Goal: Entertainment & Leisure: Consume media (video, audio)

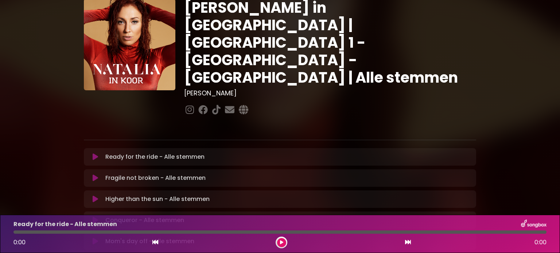
scroll to position [33, 0]
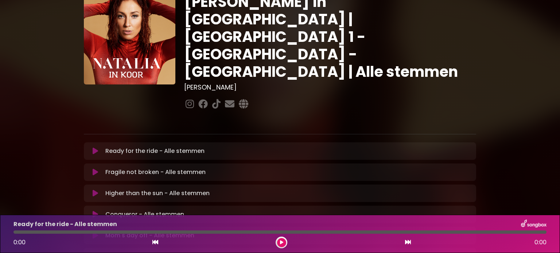
click at [462, 164] on div "Fragile not broken - Alle stemmen Loading Track... Your Feedback" at bounding box center [280, 172] width 392 height 17
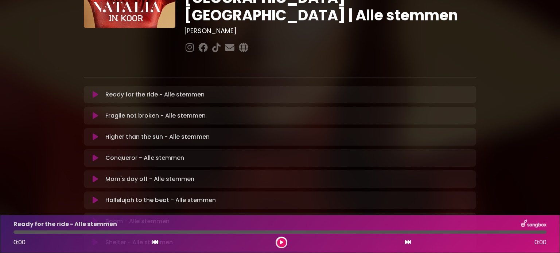
scroll to position [101, 0]
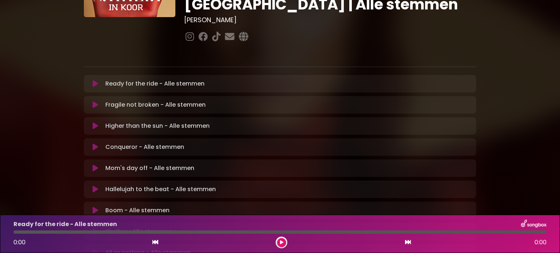
click at [95, 165] on icon at bounding box center [95, 168] width 5 height 7
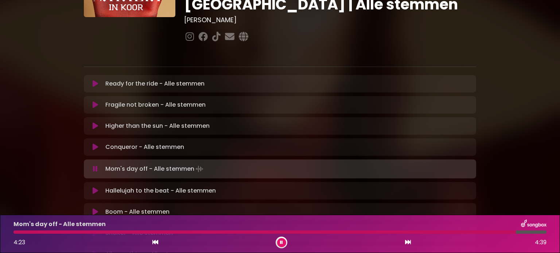
click at [281, 243] on icon at bounding box center [281, 243] width 3 height 4
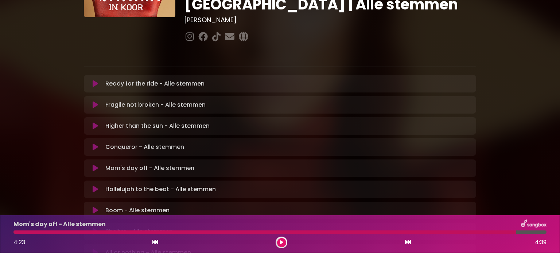
click at [93, 186] on icon at bounding box center [95, 189] width 5 height 7
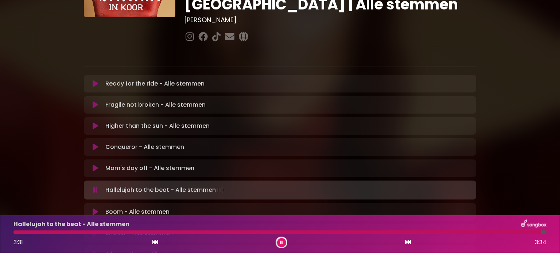
click at [280, 240] on button at bounding box center [281, 242] width 9 height 9
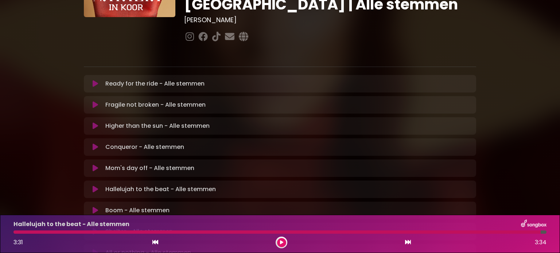
click at [94, 207] on icon at bounding box center [95, 210] width 5 height 7
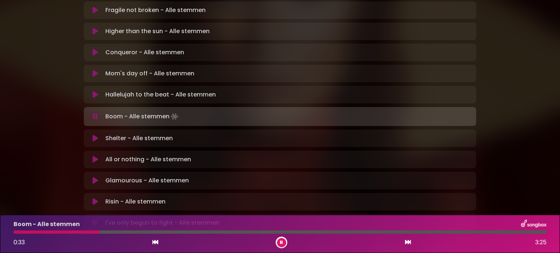
scroll to position [196, 0]
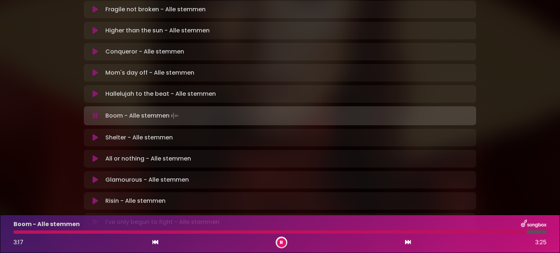
click at [278, 241] on button at bounding box center [281, 242] width 9 height 9
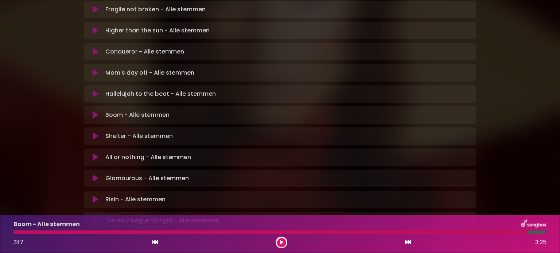
click at [91, 133] on button at bounding box center [95, 136] width 14 height 7
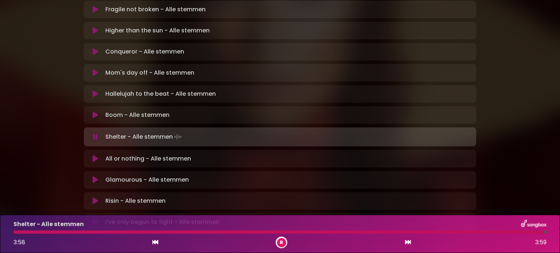
click at [282, 241] on icon at bounding box center [281, 243] width 3 height 4
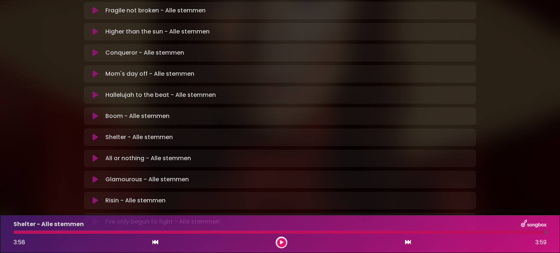
scroll to position [195, 0]
click at [94, 155] on icon at bounding box center [95, 158] width 5 height 7
